Goal: Share content: Share content

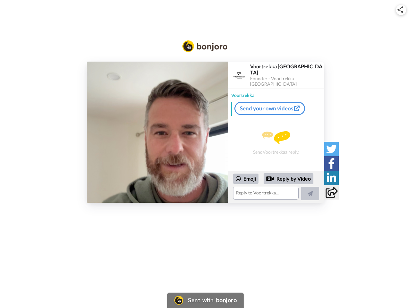
click at [401, 10] on img at bounding box center [401, 9] width 6 height 6
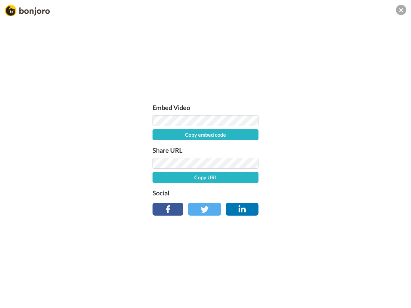
click at [157, 132] on button "Copy embed code" at bounding box center [206, 134] width 106 height 11
click at [276, 187] on div "Embed Video Embed code copied! Share URL Copy URL Social" at bounding box center [205, 189] width 411 height 308
click at [246, 179] on button "Copy URL" at bounding box center [206, 177] width 106 height 11
click at [289, 179] on div "Embed Video Embed code copied! Share URL URL copied! Social" at bounding box center [205, 189] width 411 height 308
click at [310, 194] on div "Embed Video Embed code copied! Share URL URL copied! Social" at bounding box center [205, 189] width 411 height 308
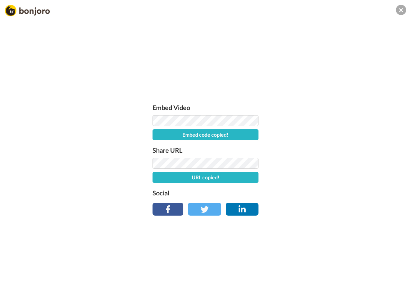
click at [331, 149] on div "Embed Video Embed code copied! Share URL URL copied! Social" at bounding box center [205, 189] width 411 height 308
click at [331, 163] on div "Embed Video Embed code copied! Share URL URL copied! Social" at bounding box center [205, 189] width 411 height 308
click at [331, 178] on div "Embed Video Embed code copied! Share URL URL copied! Social" at bounding box center [205, 189] width 411 height 308
click at [331, 192] on div "Embed Video Embed code copied! Share URL URL copied! Social" at bounding box center [205, 189] width 411 height 308
